Goal: Communication & Community: Answer question/provide support

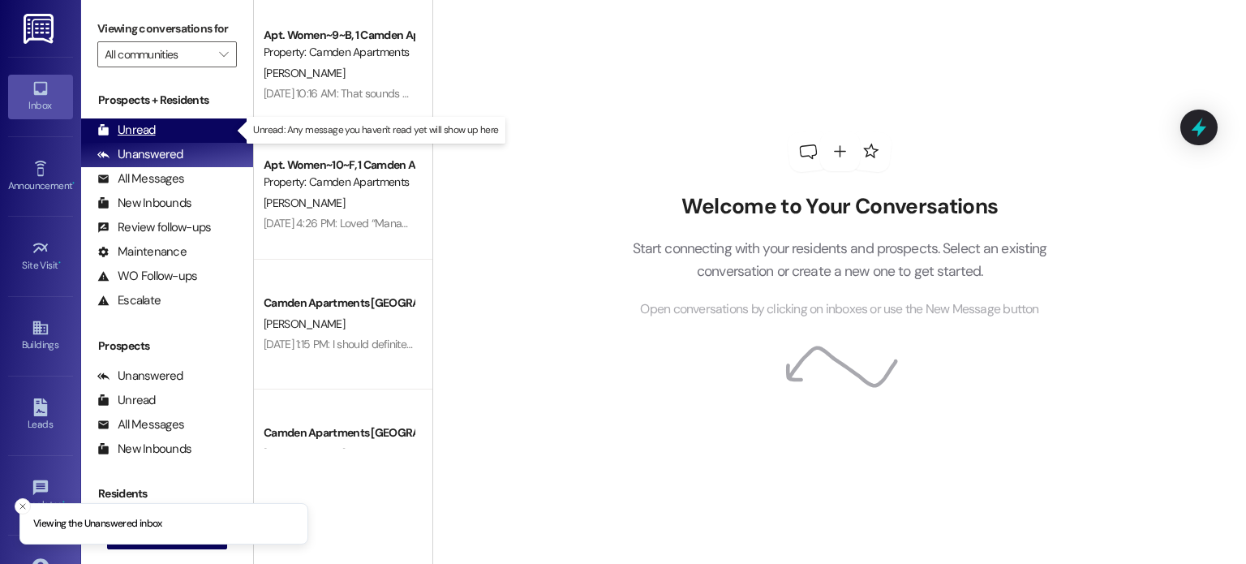
click at [182, 129] on div "Unread (0)" at bounding box center [167, 130] width 172 height 24
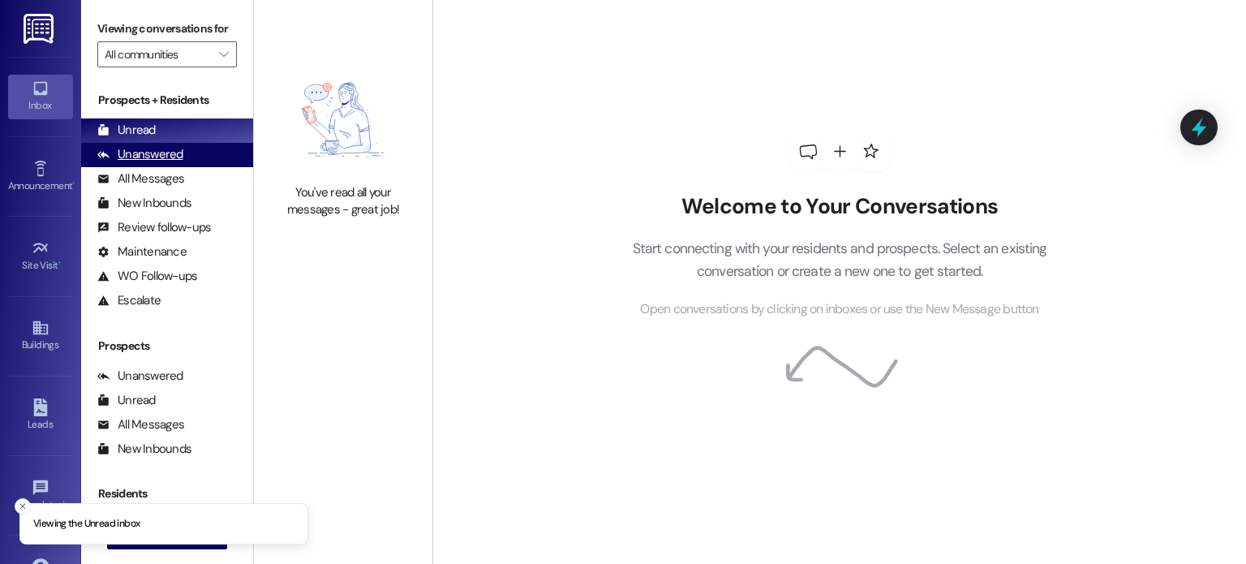
click at [162, 158] on div "Unanswered" at bounding box center [140, 154] width 86 height 17
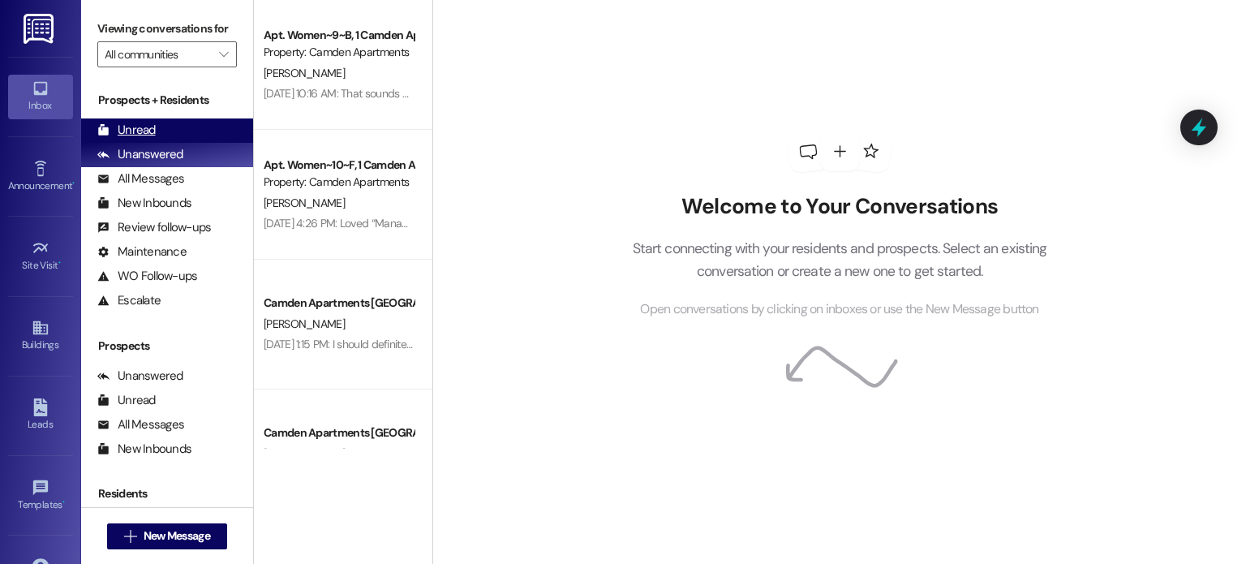
click at [166, 132] on div "Unread (0)" at bounding box center [167, 130] width 172 height 24
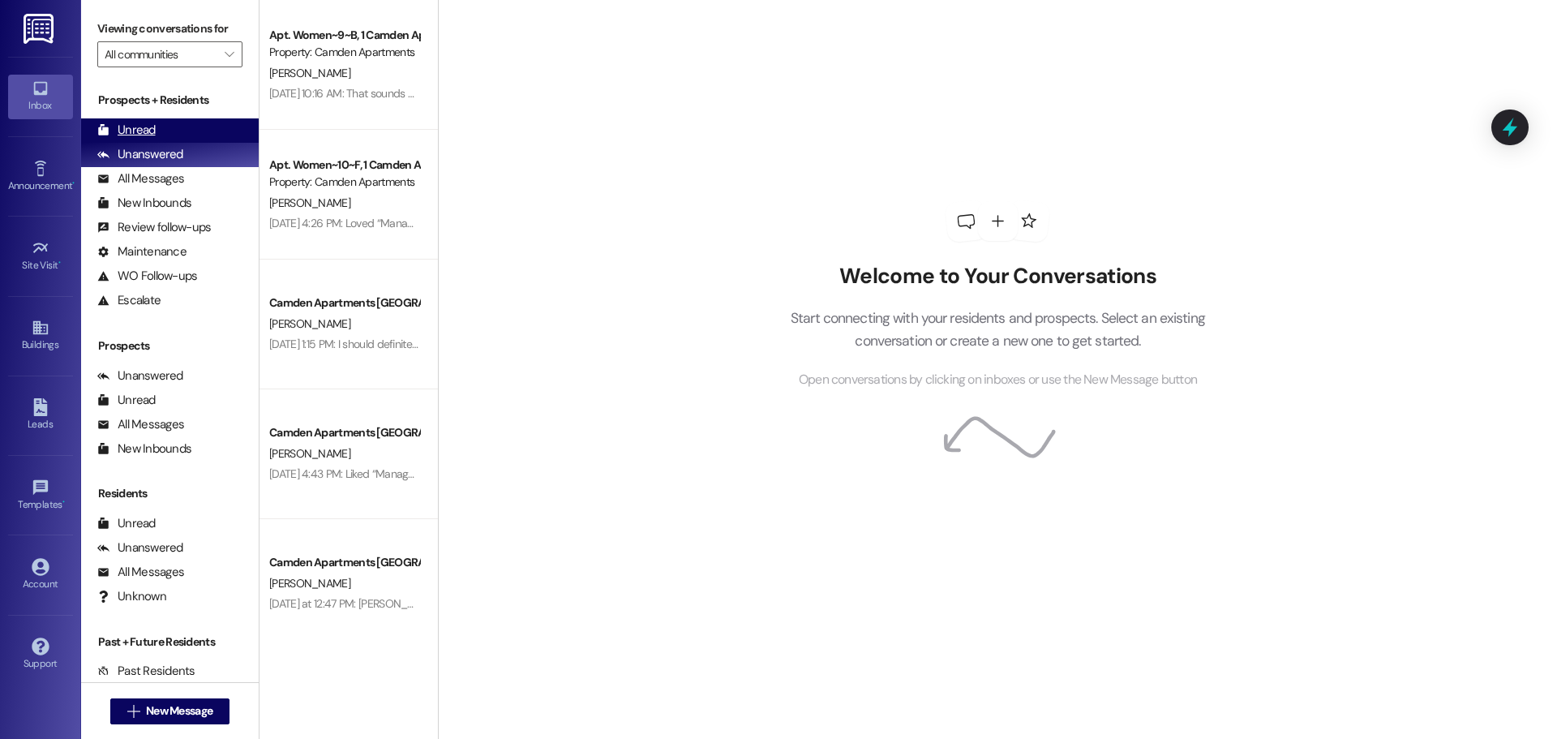
click at [136, 139] on div "Unread (0)" at bounding box center [170, 130] width 178 height 24
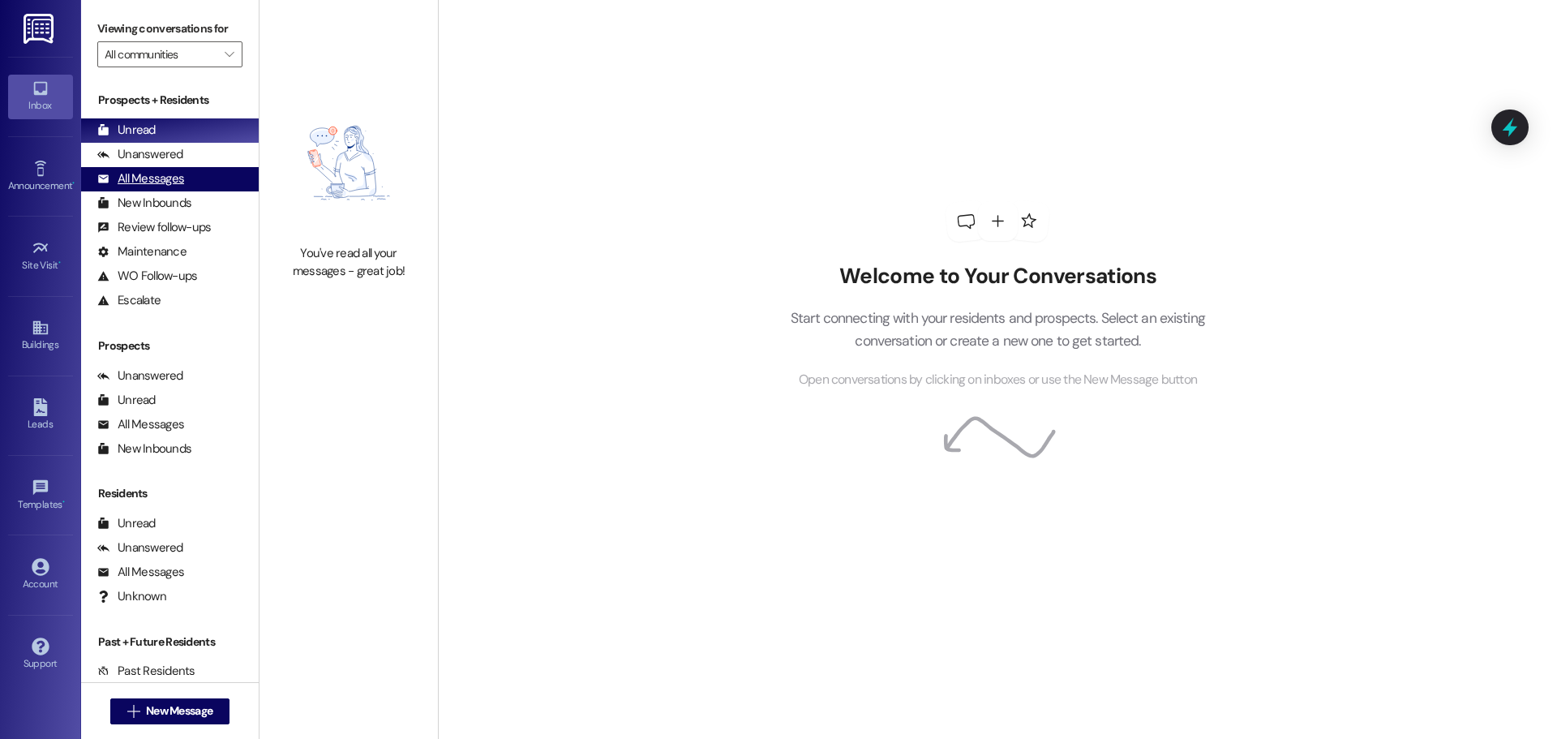
click at [158, 171] on div "All Messages" at bounding box center [140, 178] width 87 height 17
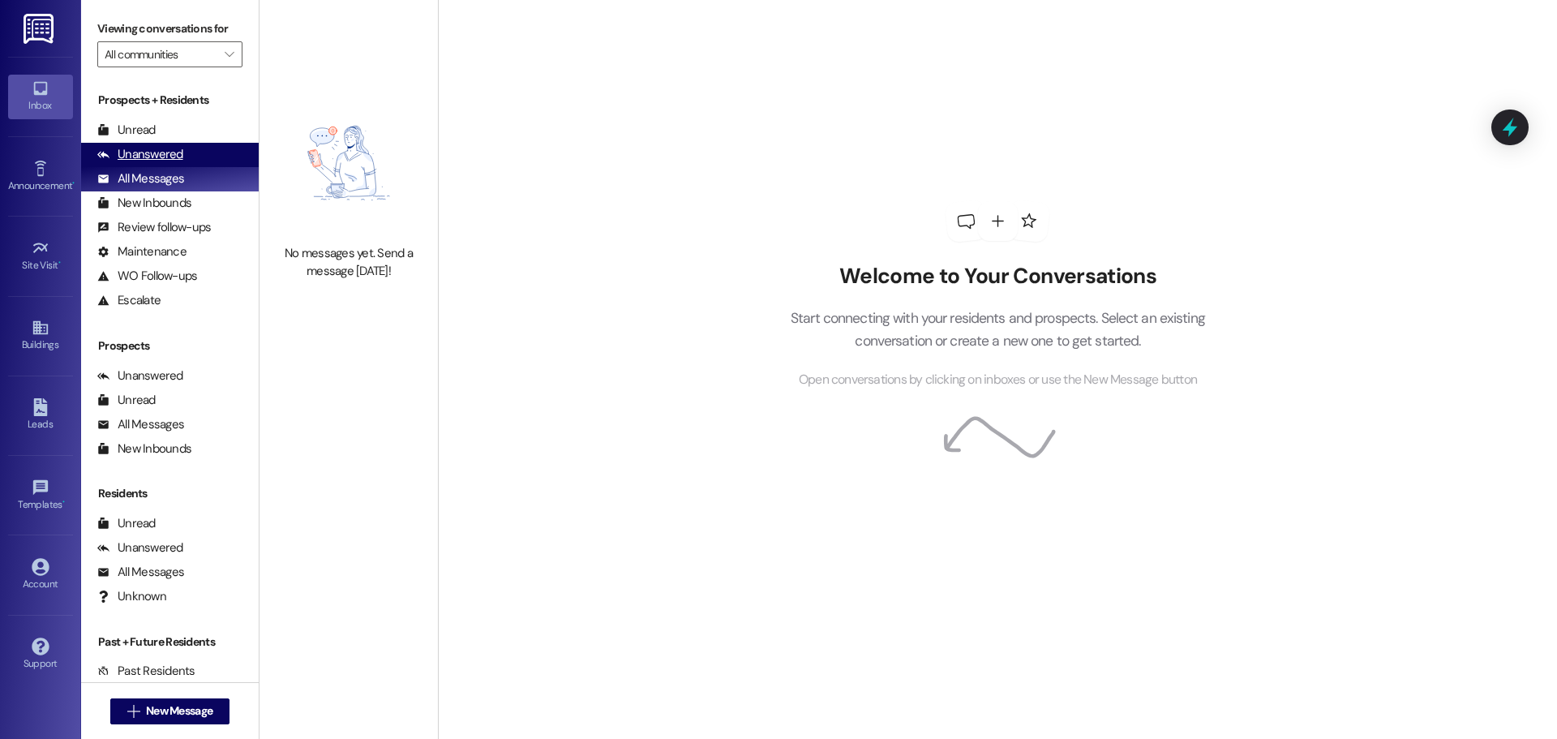
click at [168, 143] on div "Unanswered (0)" at bounding box center [170, 155] width 178 height 24
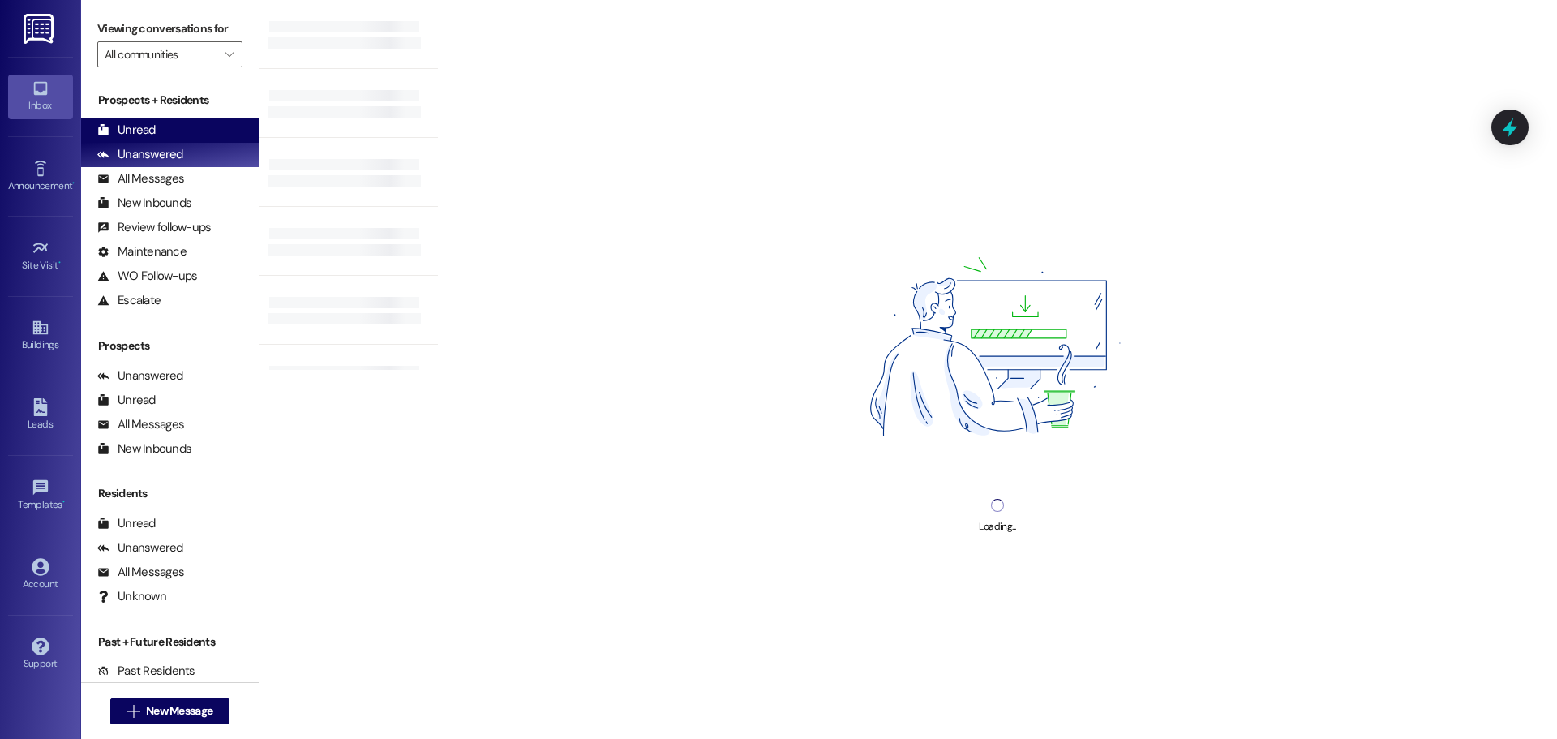
click at [173, 135] on div "Unread (0)" at bounding box center [170, 130] width 178 height 24
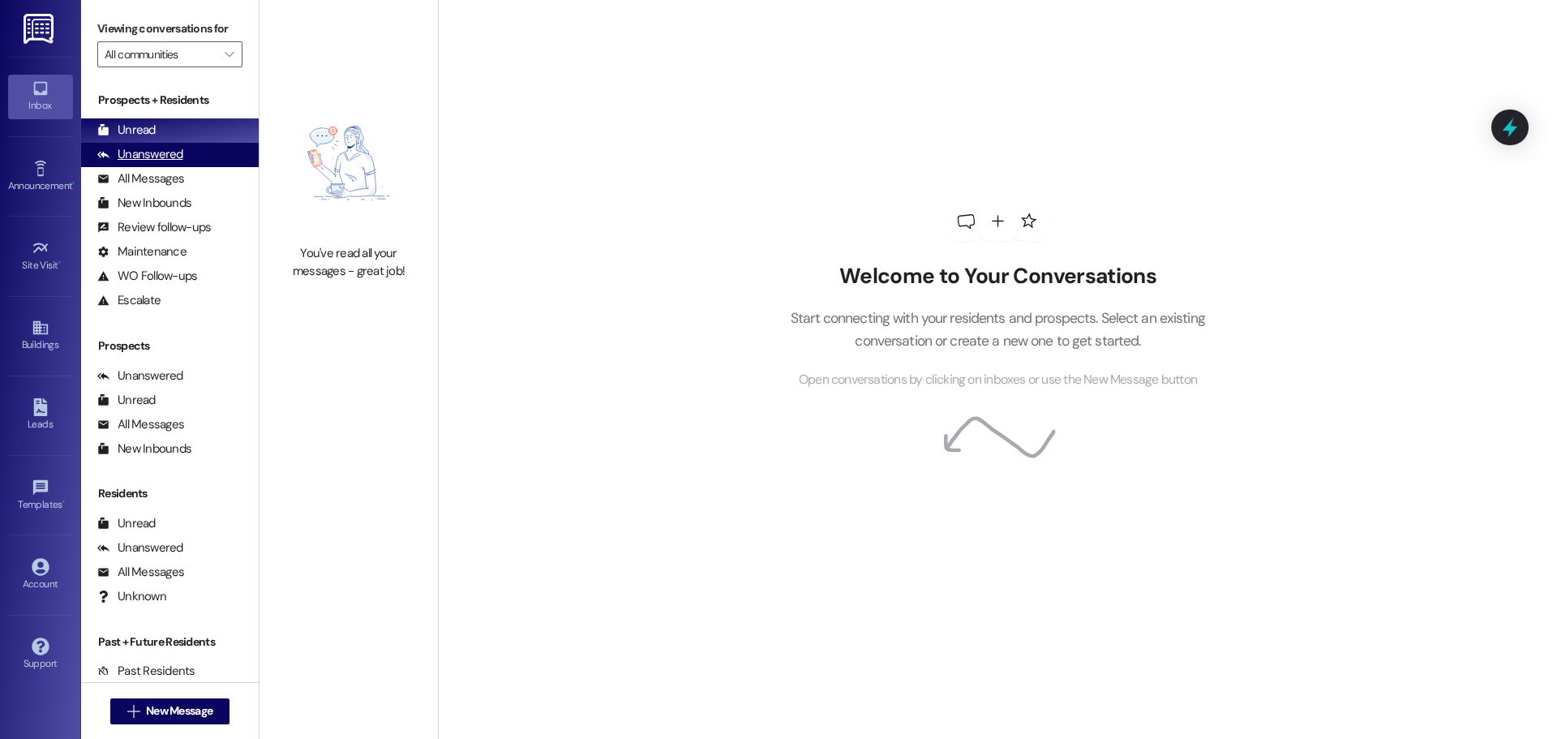
click at [157, 165] on div "Unanswered (0)" at bounding box center [170, 155] width 178 height 24
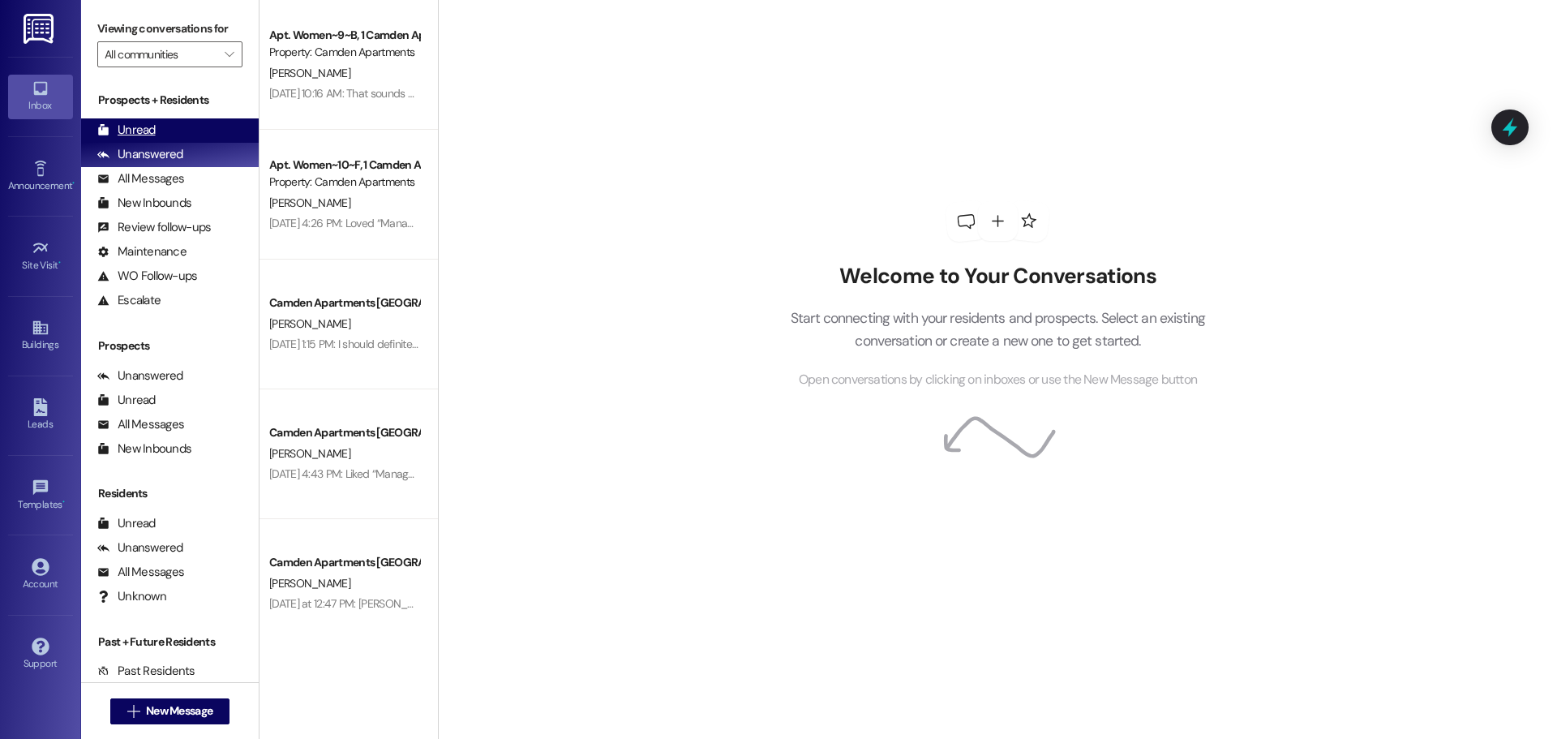
click at [176, 132] on div "Unread (0)" at bounding box center [170, 130] width 178 height 24
